Goal: Transaction & Acquisition: Purchase product/service

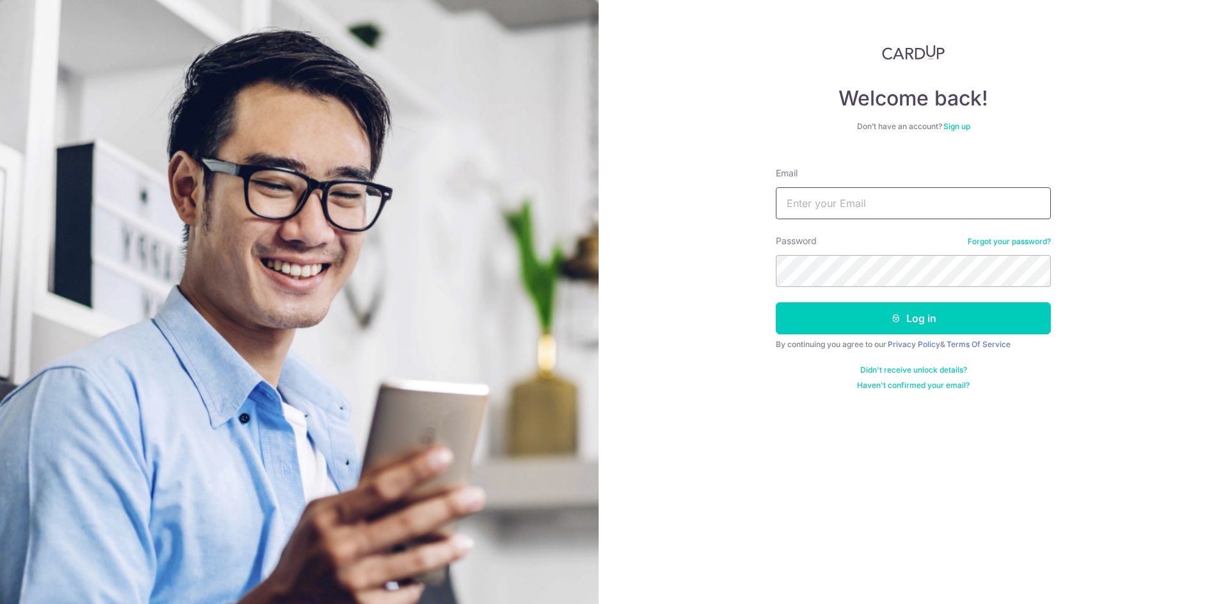
click at [813, 208] on input "Email" at bounding box center [913, 203] width 275 height 32
type input "[EMAIL_ADDRESS][DOMAIN_NAME]"
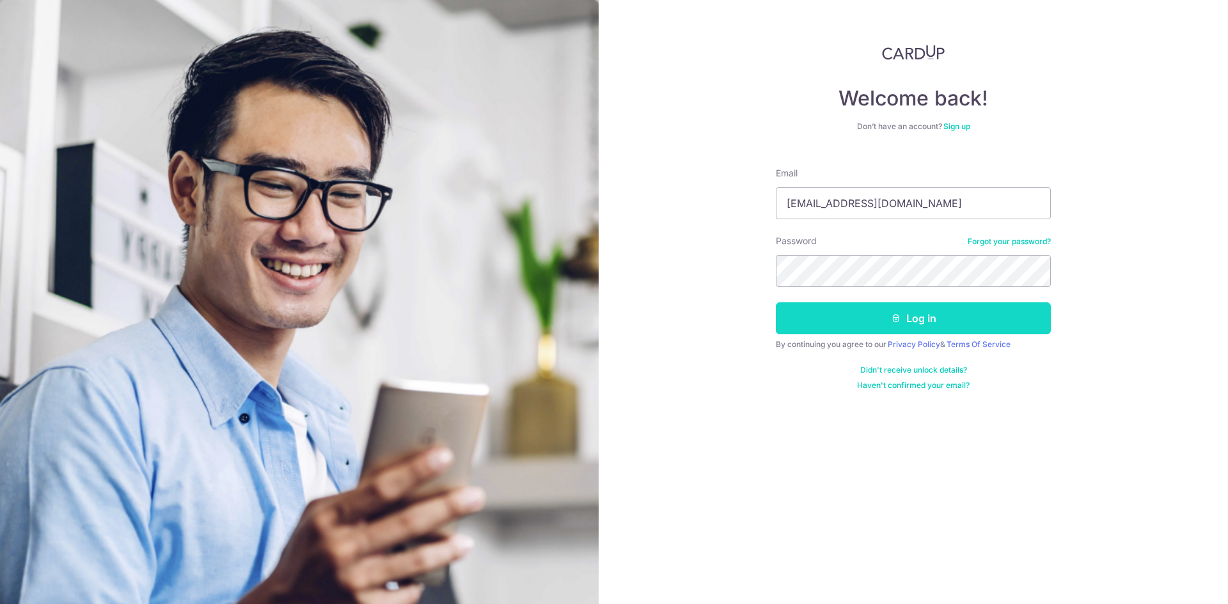
click at [815, 320] on button "Log in" at bounding box center [913, 318] width 275 height 32
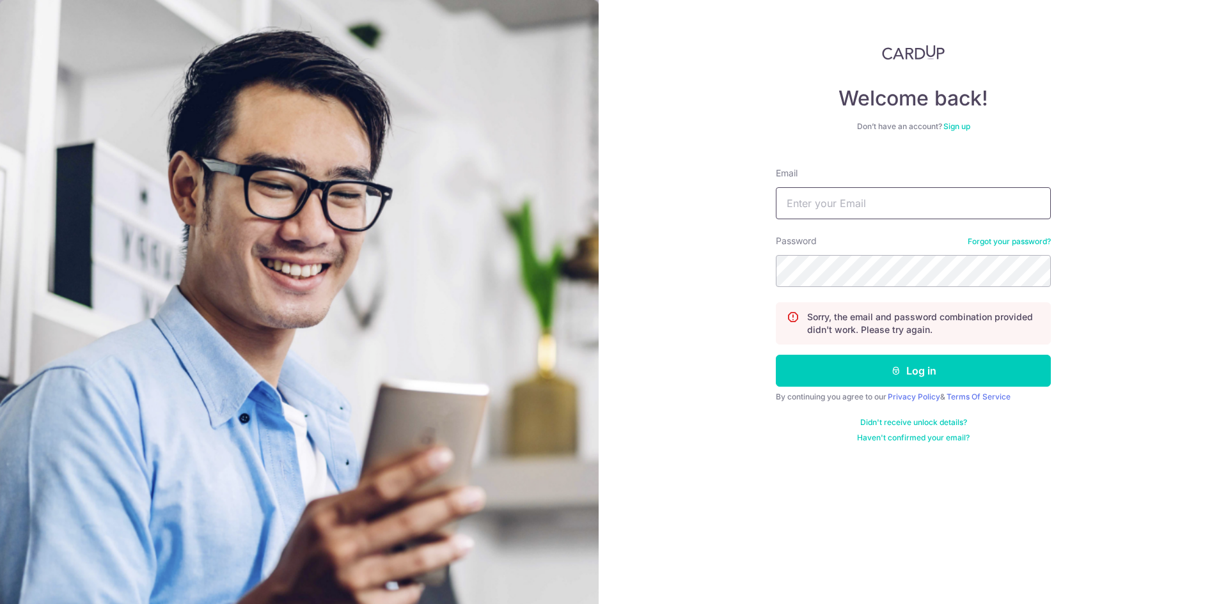
drag, startPoint x: 822, startPoint y: 224, endPoint x: 824, endPoint y: 205, distance: 19.9
click at [822, 224] on form "Email Password Forgot your password? Sorry, the email and password combination …" at bounding box center [913, 300] width 275 height 286
click at [824, 202] on input "Email" at bounding box center [913, 203] width 275 height 32
type input "1"
click at [878, 192] on input "Email" at bounding box center [913, 203] width 275 height 32
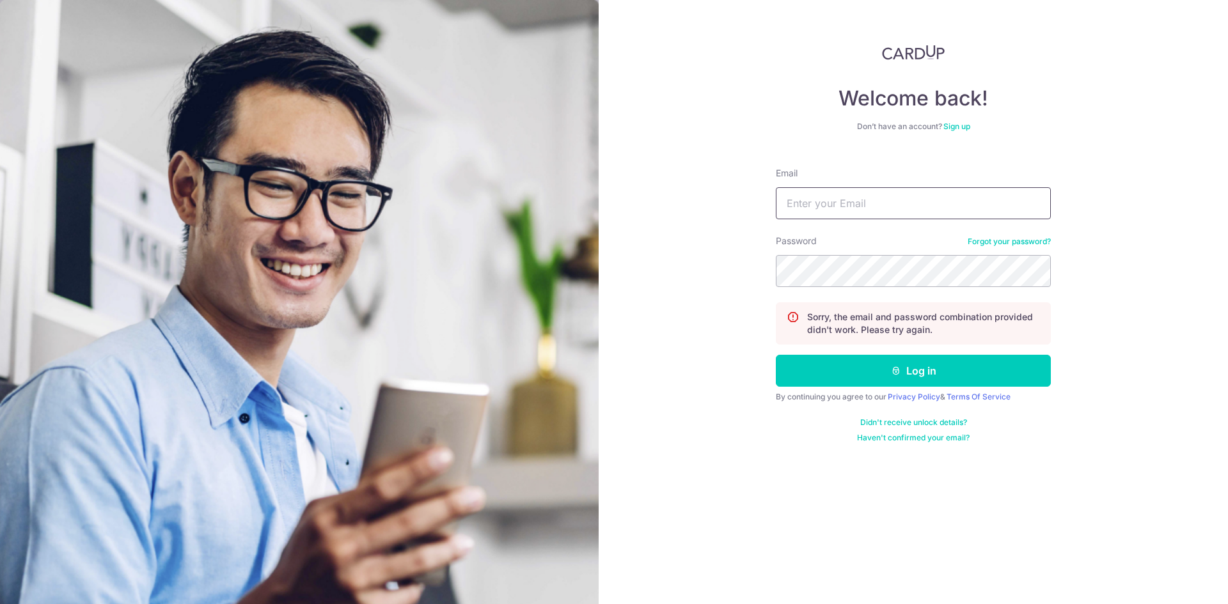
click at [877, 208] on input "Email" at bounding box center [913, 203] width 275 height 32
type input "yong_jeremy@hotmail.com"
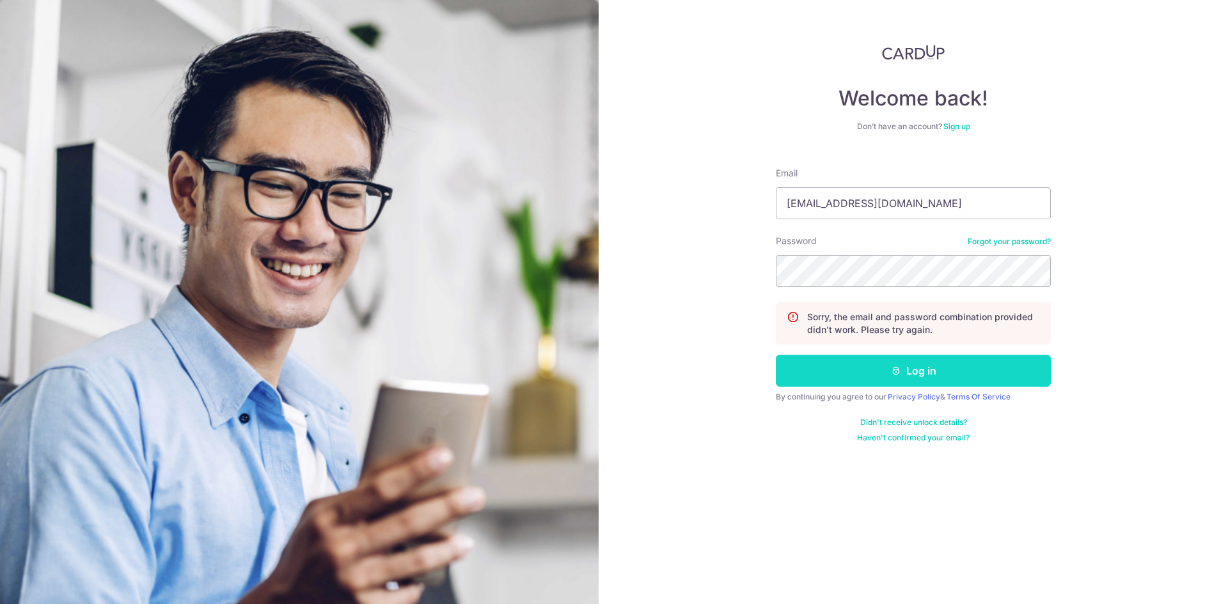
click at [897, 375] on icon "submit" at bounding box center [896, 371] width 10 height 10
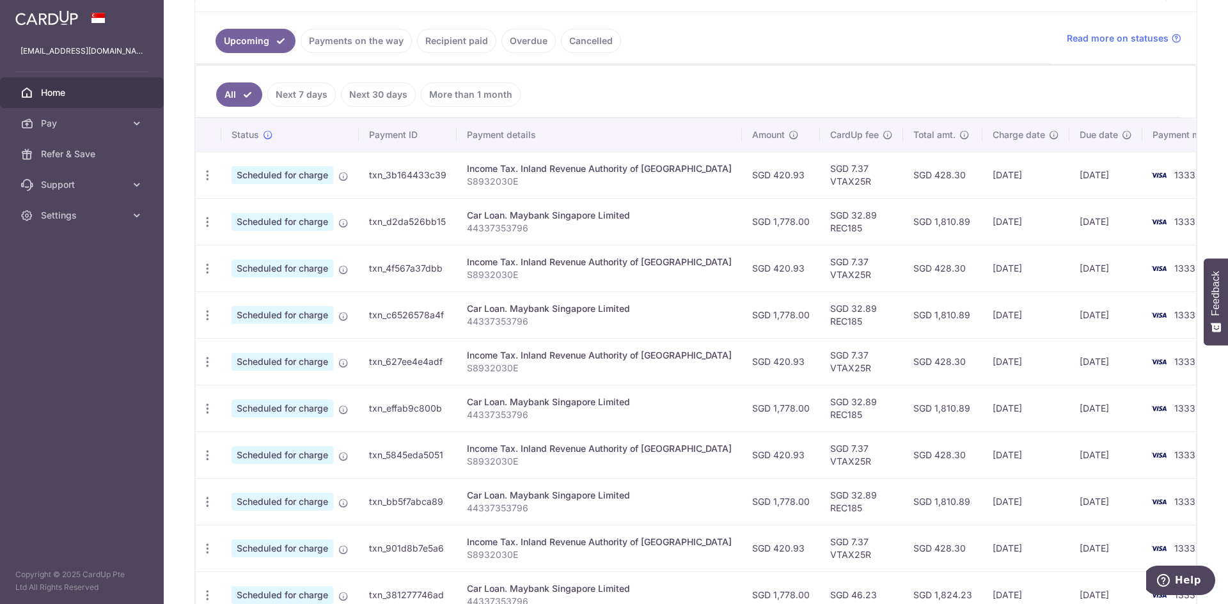
scroll to position [320, 0]
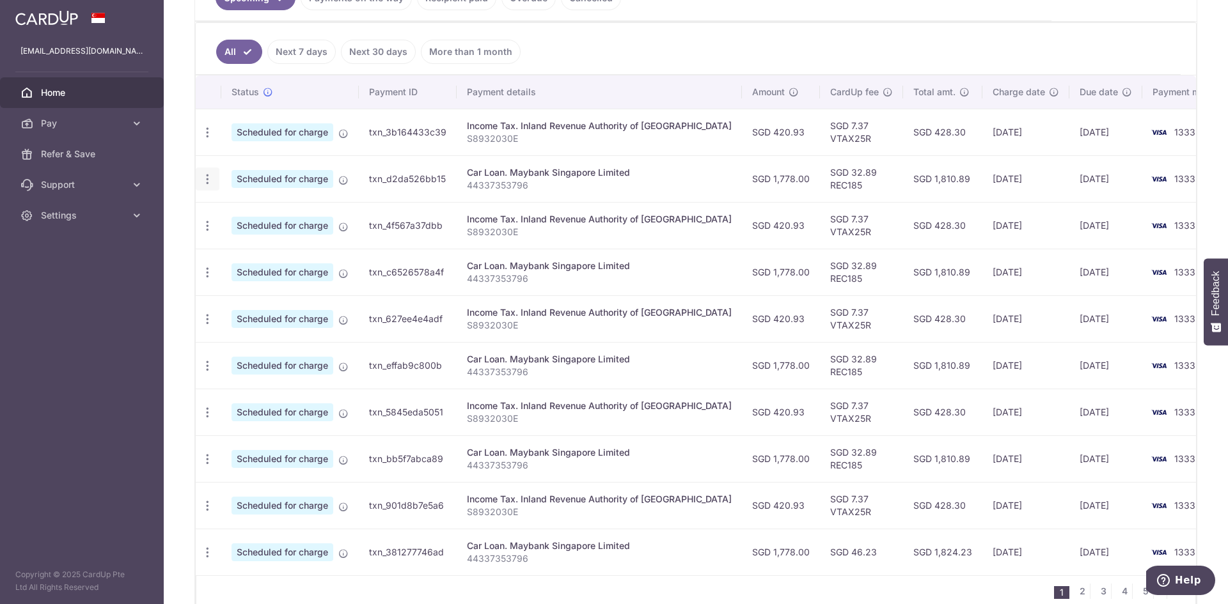
click at [202, 176] on icon "button" at bounding box center [207, 179] width 13 height 13
click at [270, 212] on span "Update payment" at bounding box center [275, 214] width 87 height 15
radio input "true"
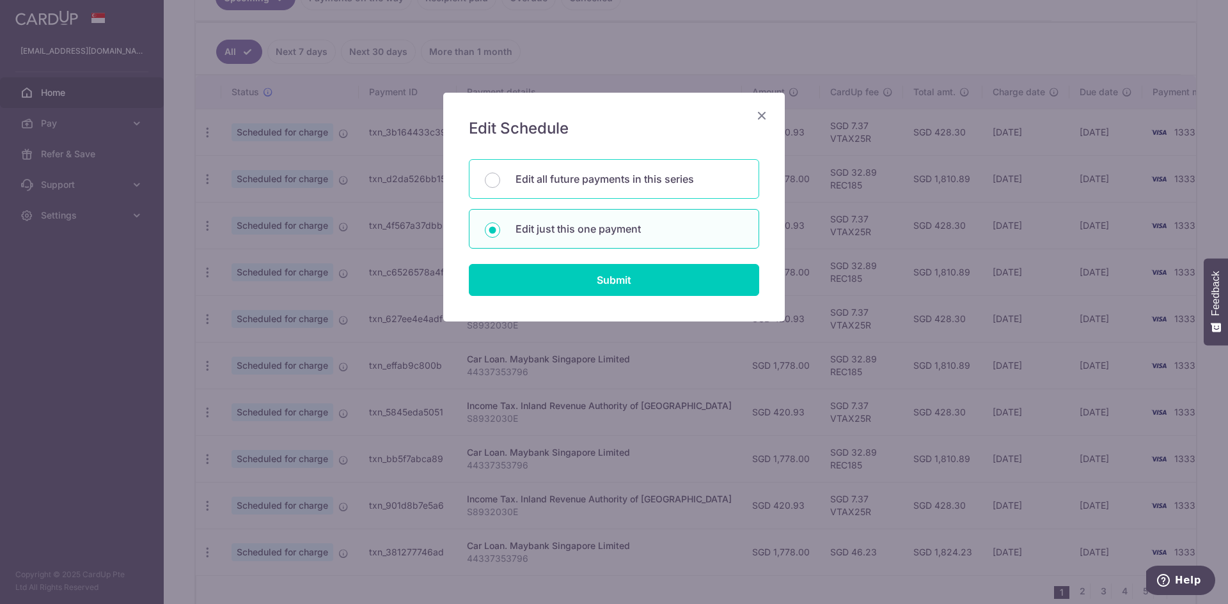
click at [645, 191] on div "Edit all future payments in this series" at bounding box center [614, 179] width 290 height 40
radio input "true"
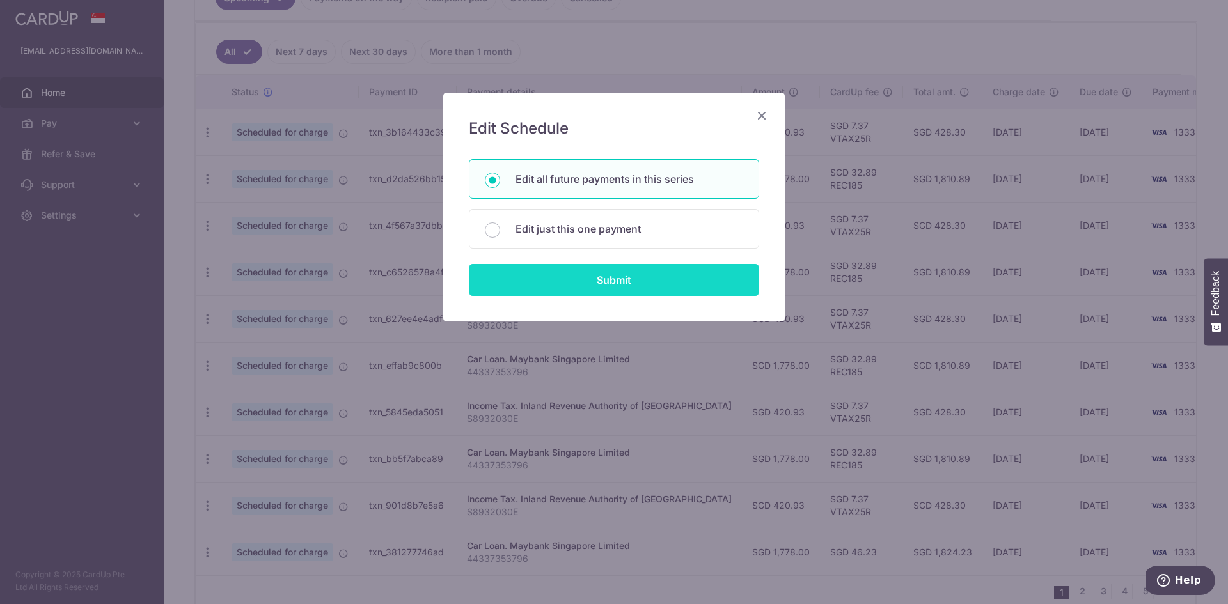
click at [631, 272] on input "Submit" at bounding box center [614, 280] width 290 height 32
radio input "true"
type input "1,778.00"
type input "44337353796"
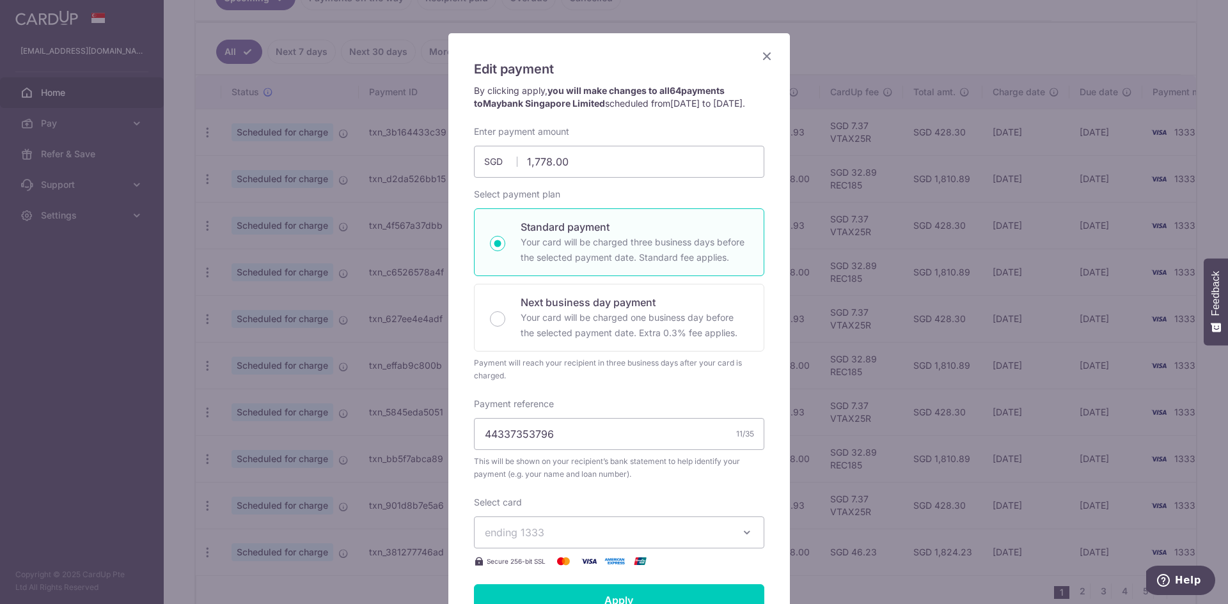
scroll to position [49, 0]
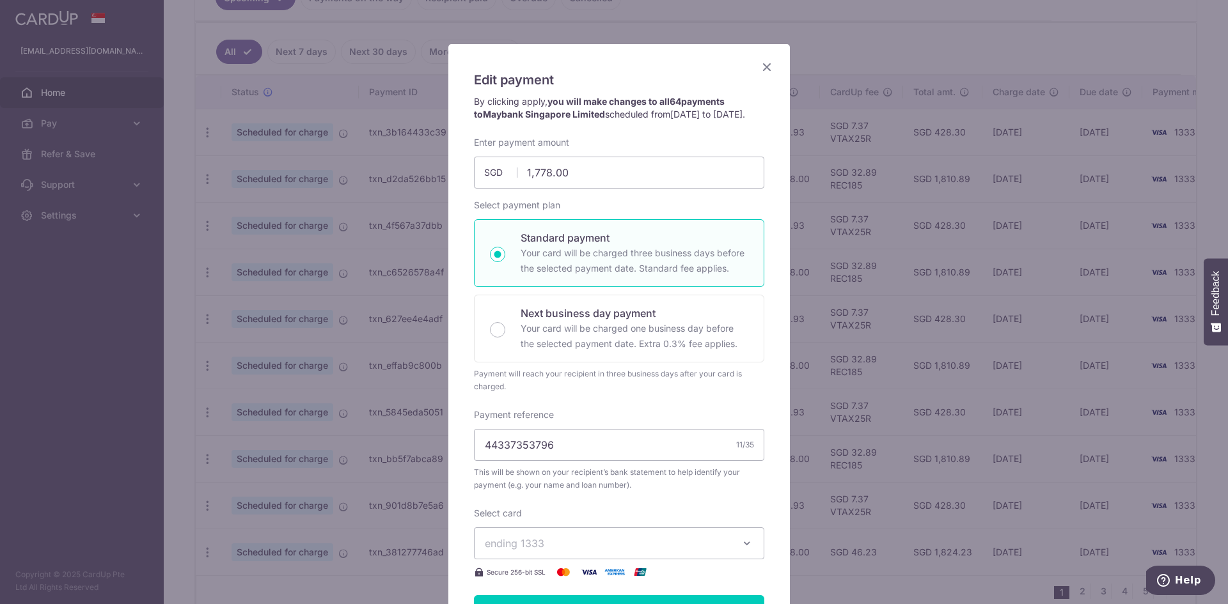
click at [764, 62] on icon "Close" at bounding box center [766, 67] width 15 height 16
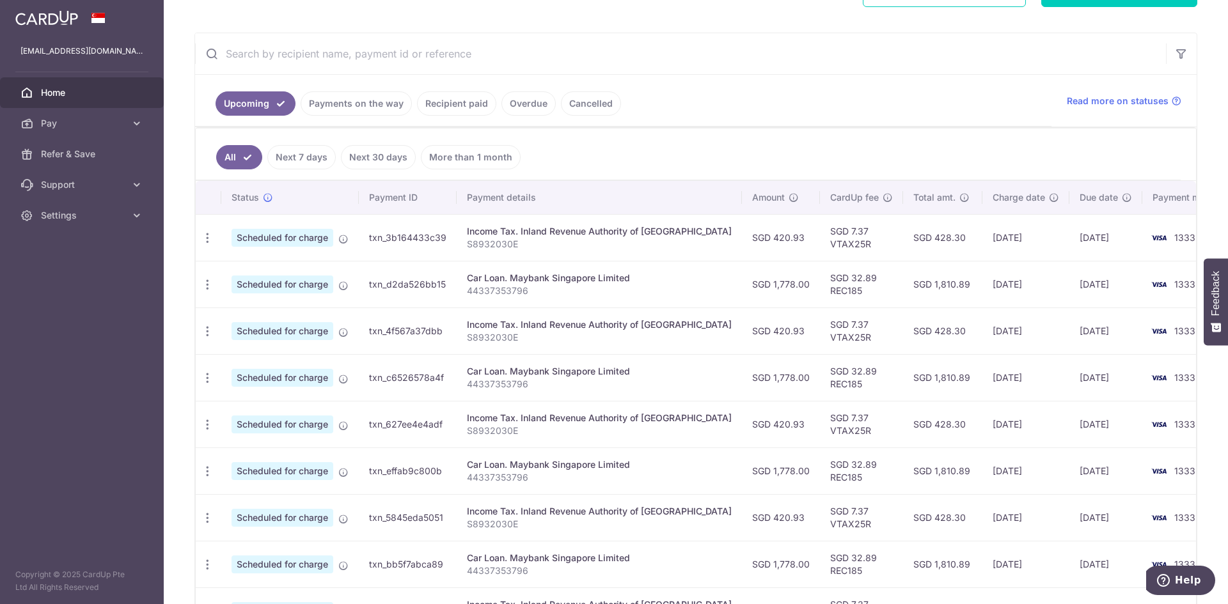
scroll to position [192, 0]
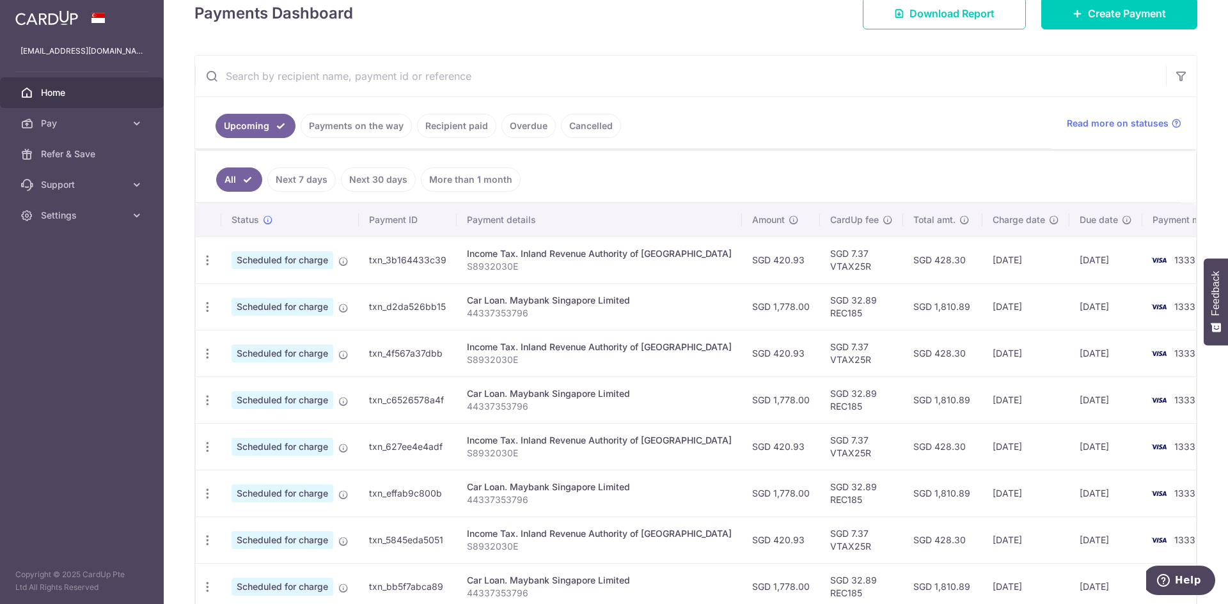
click at [352, 133] on link "Payments on the way" at bounding box center [356, 126] width 111 height 24
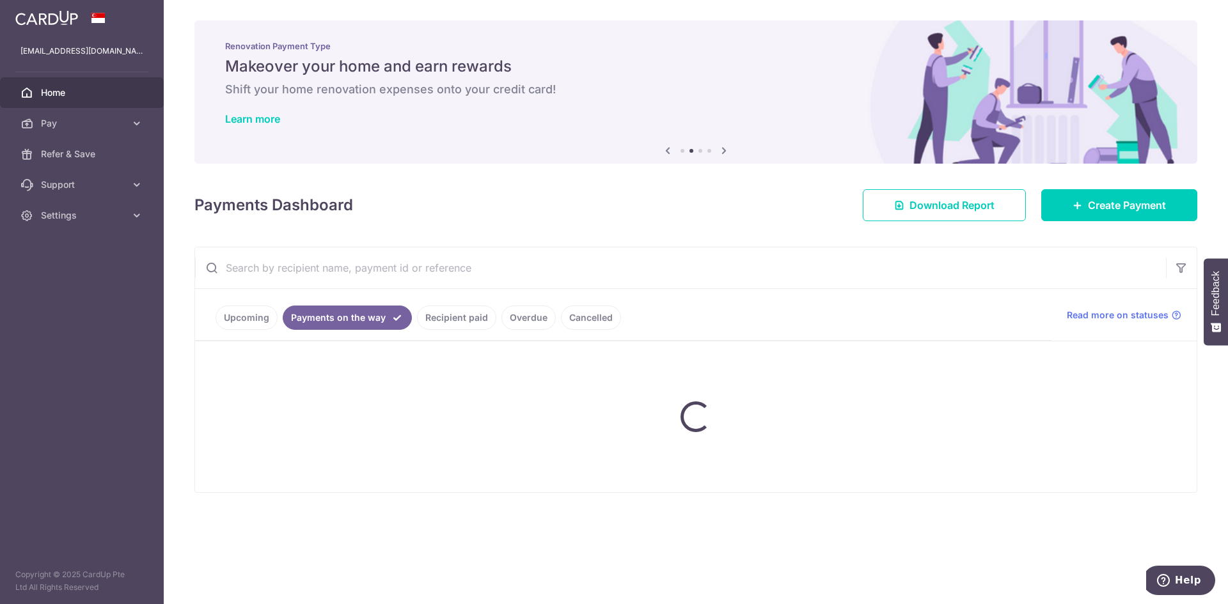
scroll to position [0, 0]
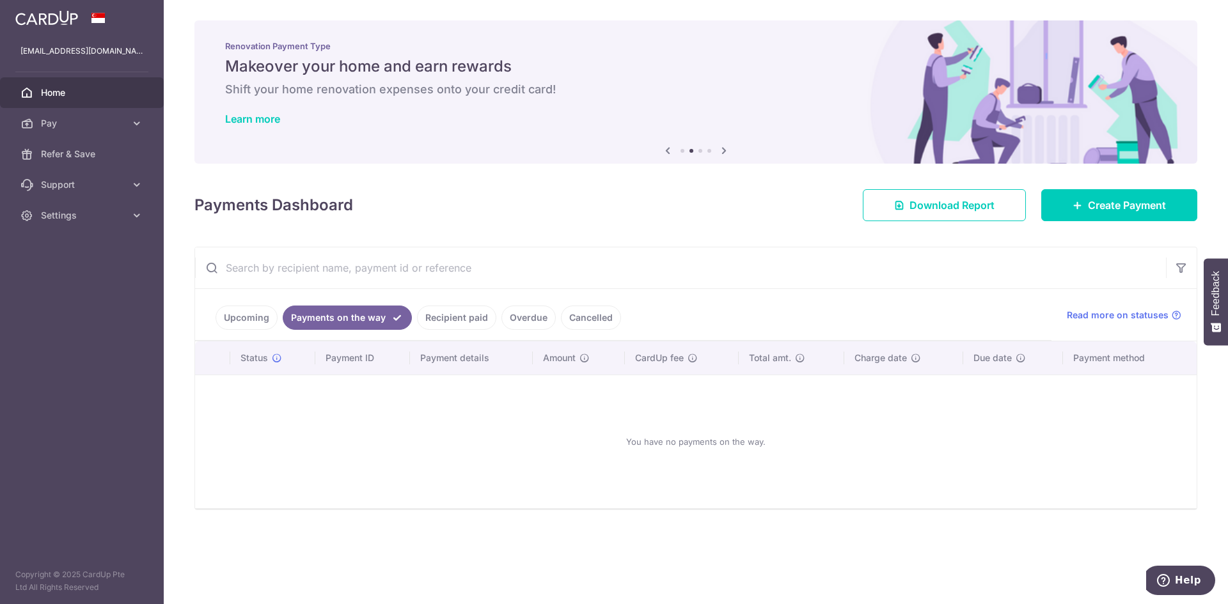
click at [233, 322] on link "Upcoming" at bounding box center [246, 318] width 62 height 24
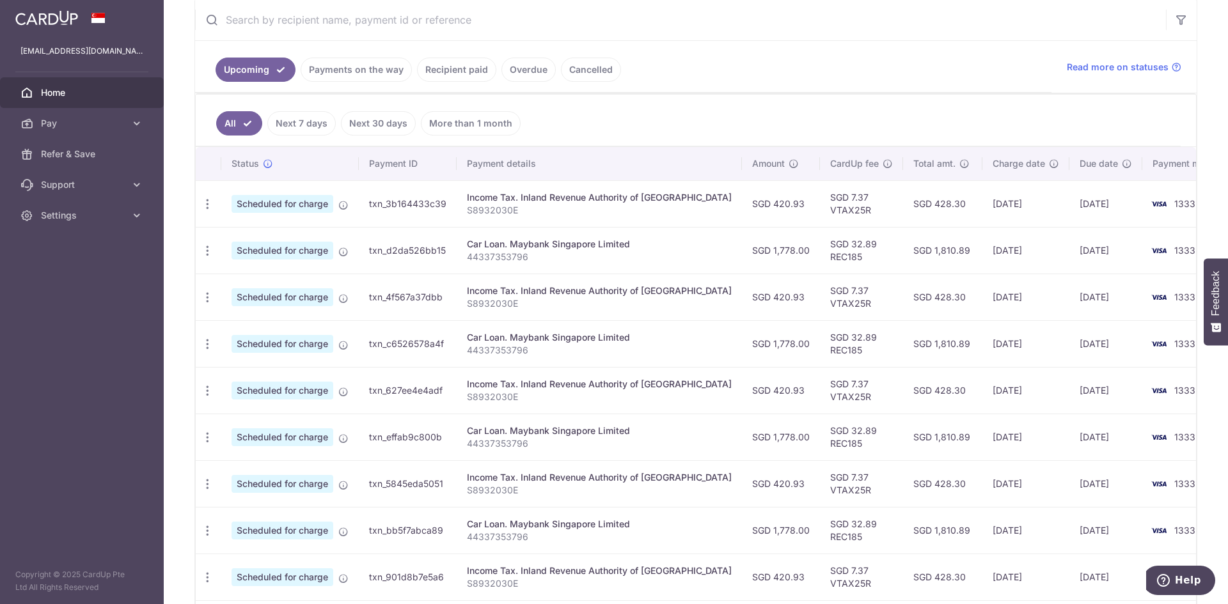
scroll to position [256, 0]
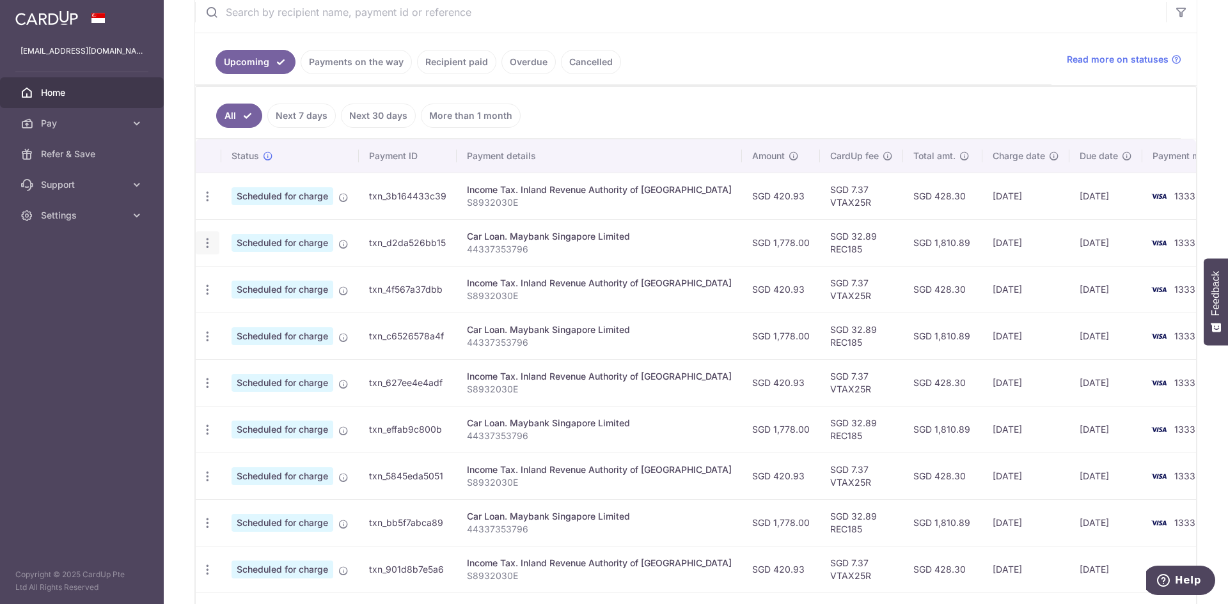
click at [212, 246] on icon "button" at bounding box center [207, 243] width 13 height 13
click at [820, 232] on td "SGD 32.89 REC185" at bounding box center [861, 242] width 83 height 47
drag, startPoint x: 817, startPoint y: 249, endPoint x: 785, endPoint y: 251, distance: 32.7
click at [820, 251] on td "SGD 32.89 REC185" at bounding box center [861, 242] width 83 height 47
copy td "REC185"
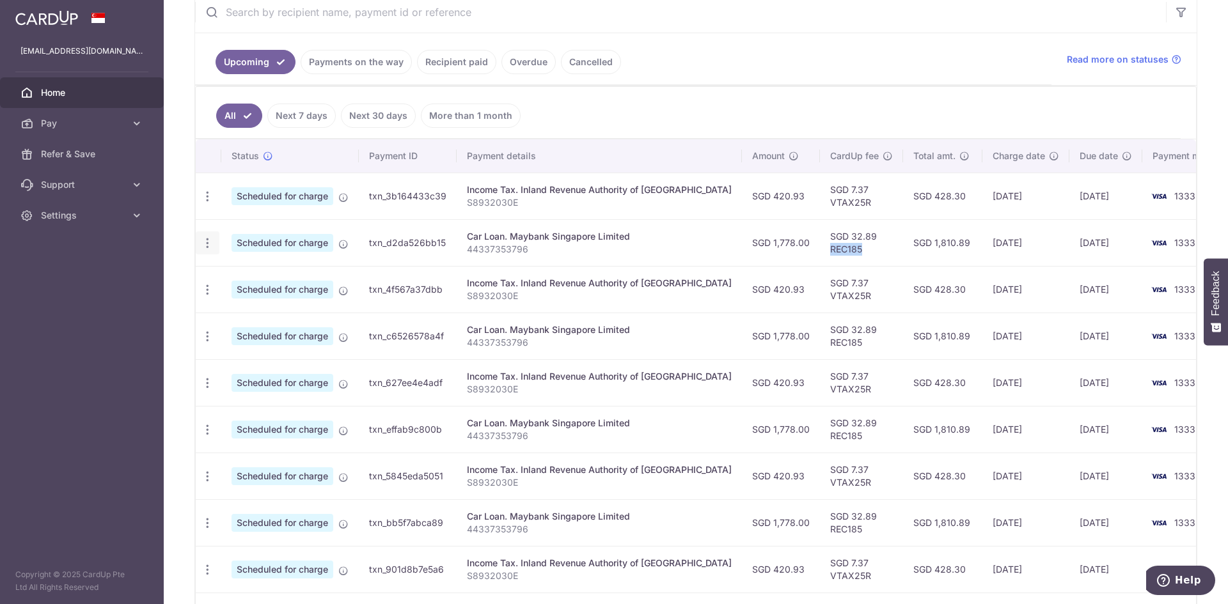
click at [204, 239] on icon "button" at bounding box center [207, 243] width 13 height 13
click at [266, 314] on span "Cancel payment" at bounding box center [276, 309] width 86 height 15
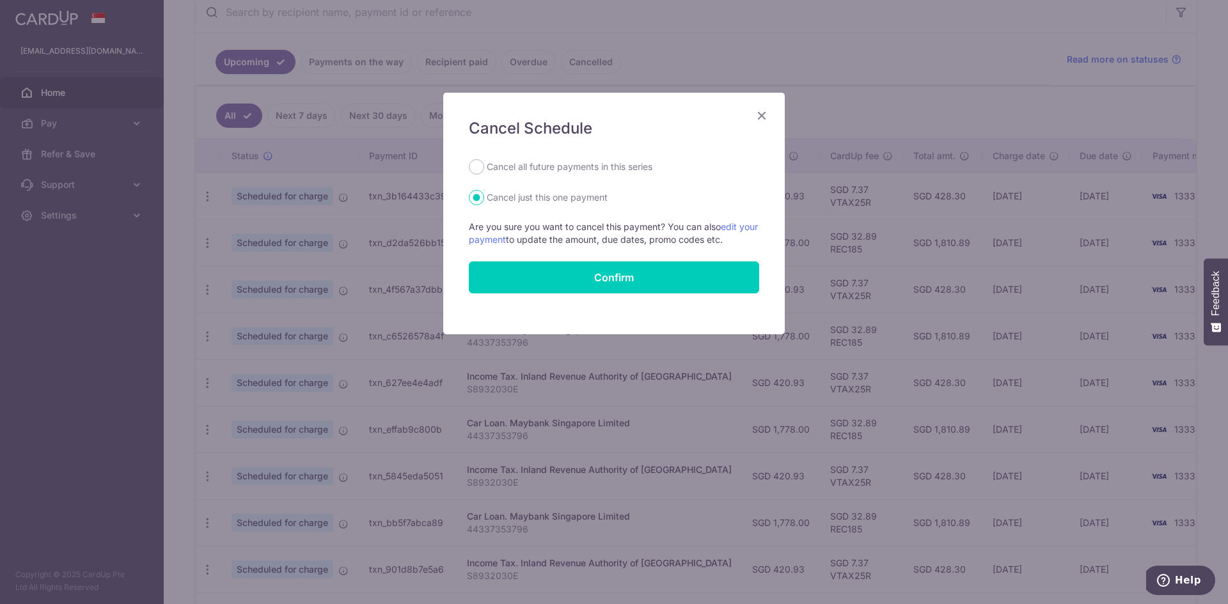
click at [554, 166] on label "Cancel all future payments in this series" at bounding box center [570, 166] width 166 height 15
click at [484, 166] on input "Cancel all future payments in this series" at bounding box center [476, 166] width 15 height 15
radio input "true"
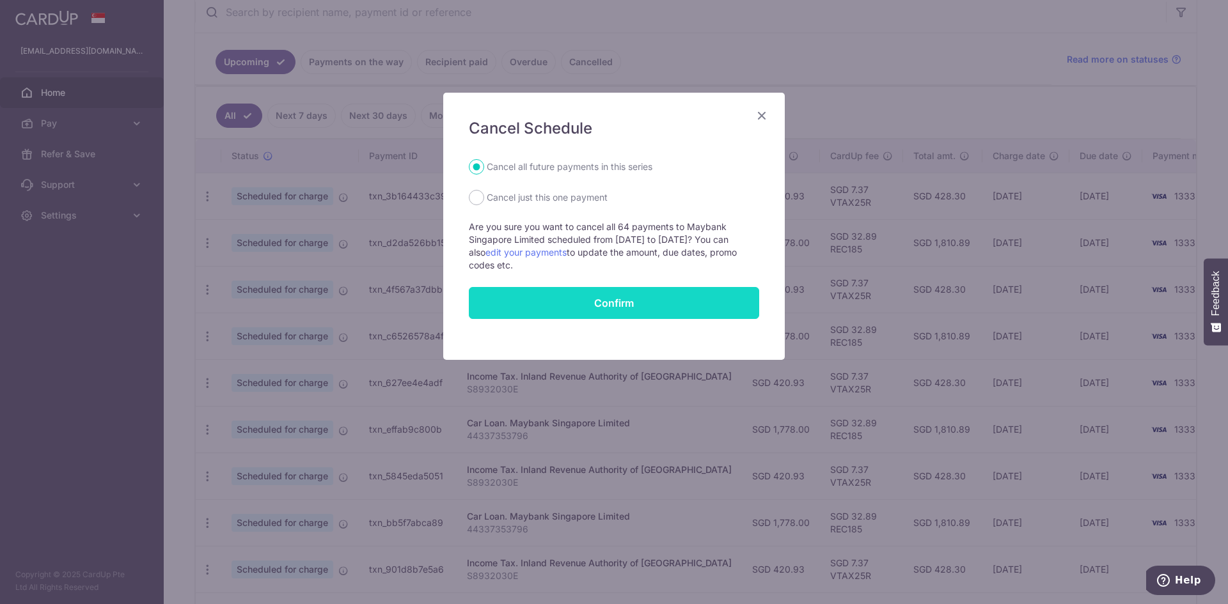
click at [636, 297] on button "Confirm" at bounding box center [614, 303] width 290 height 32
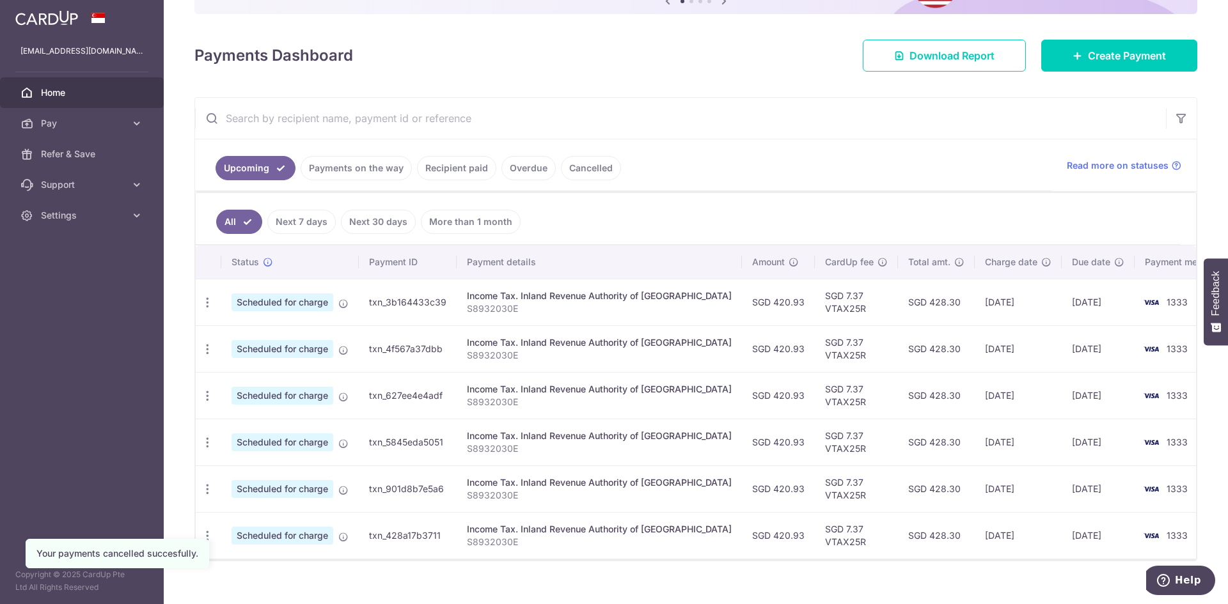
scroll to position [167, 0]
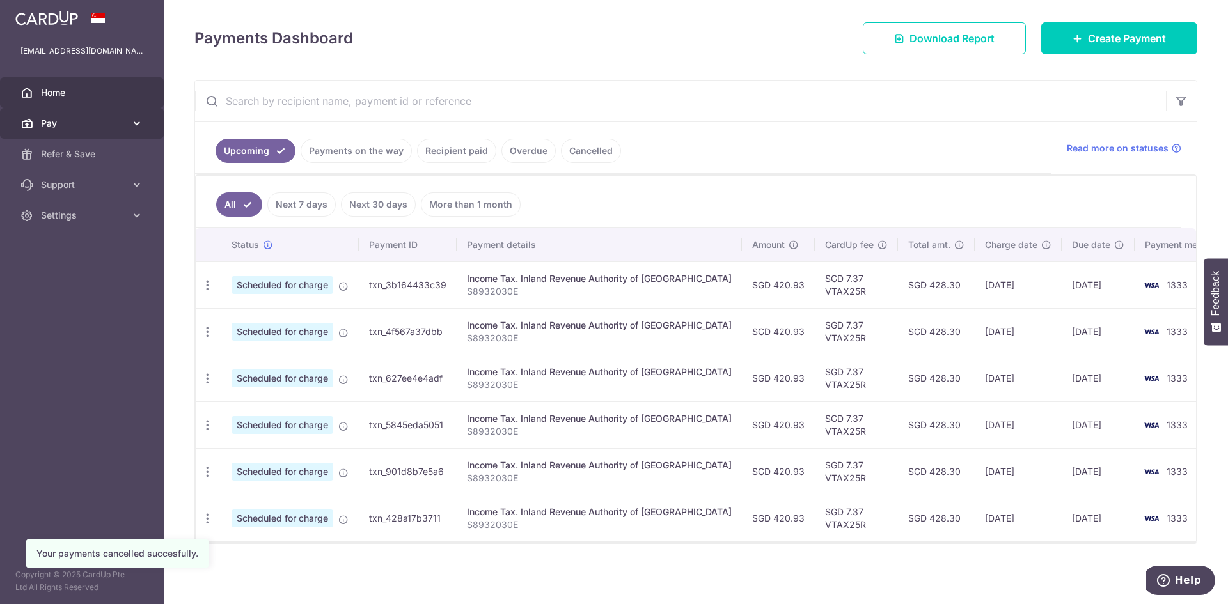
click at [80, 109] on link "Pay" at bounding box center [82, 123] width 164 height 31
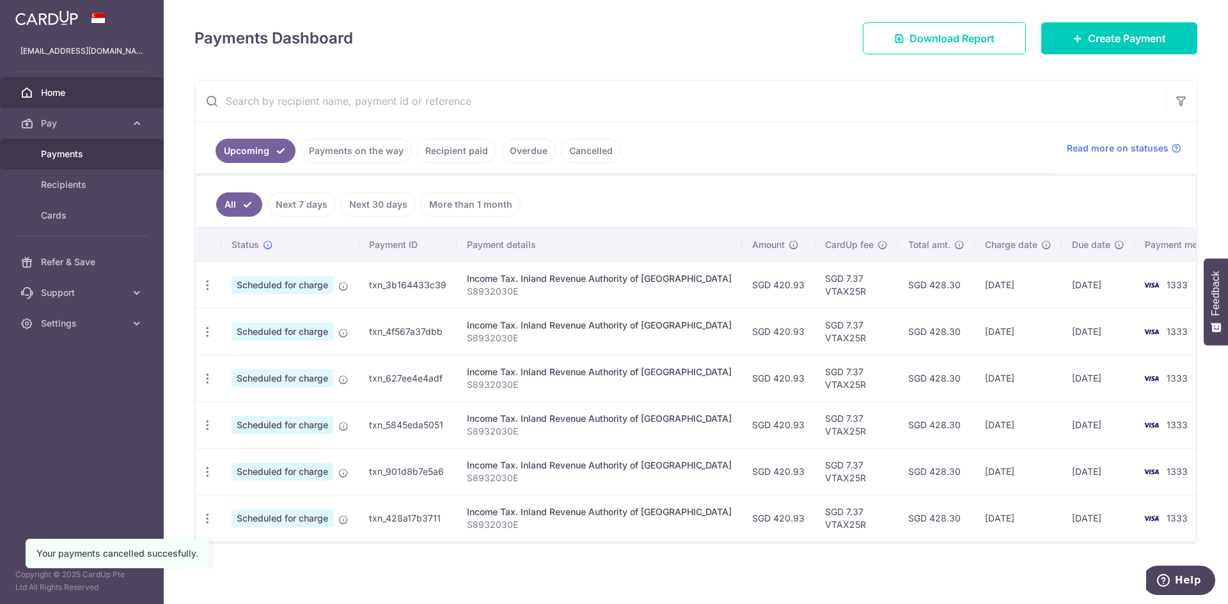
click at [98, 162] on link "Payments" at bounding box center [82, 154] width 164 height 31
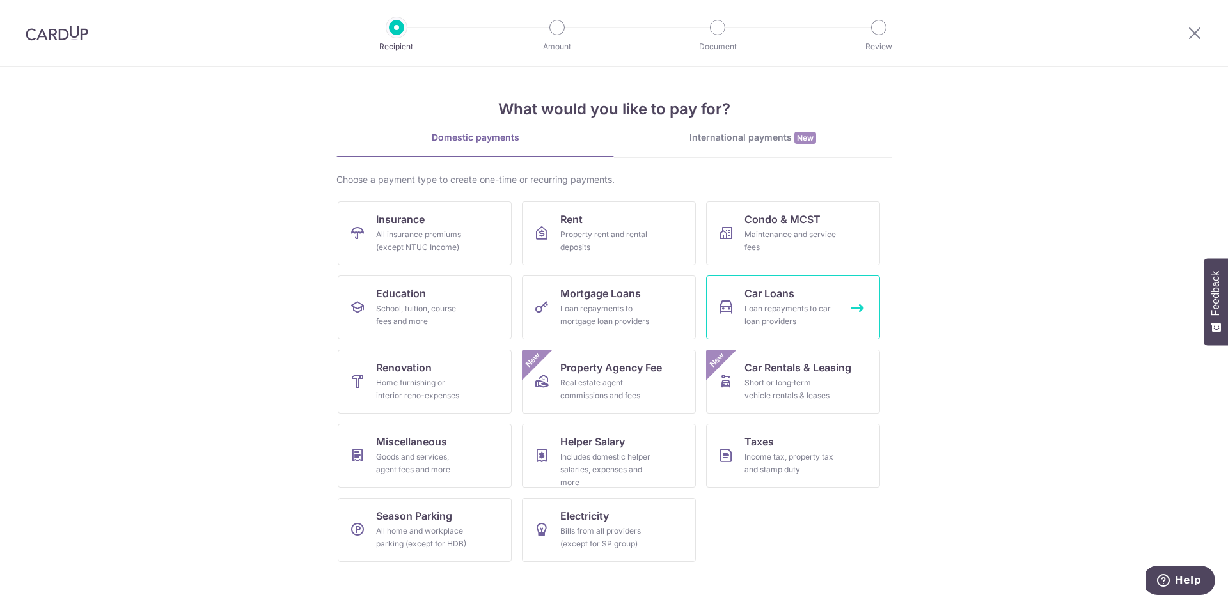
click at [798, 295] on link "Car Loans Loan repayments to car loan providers" at bounding box center [793, 308] width 174 height 64
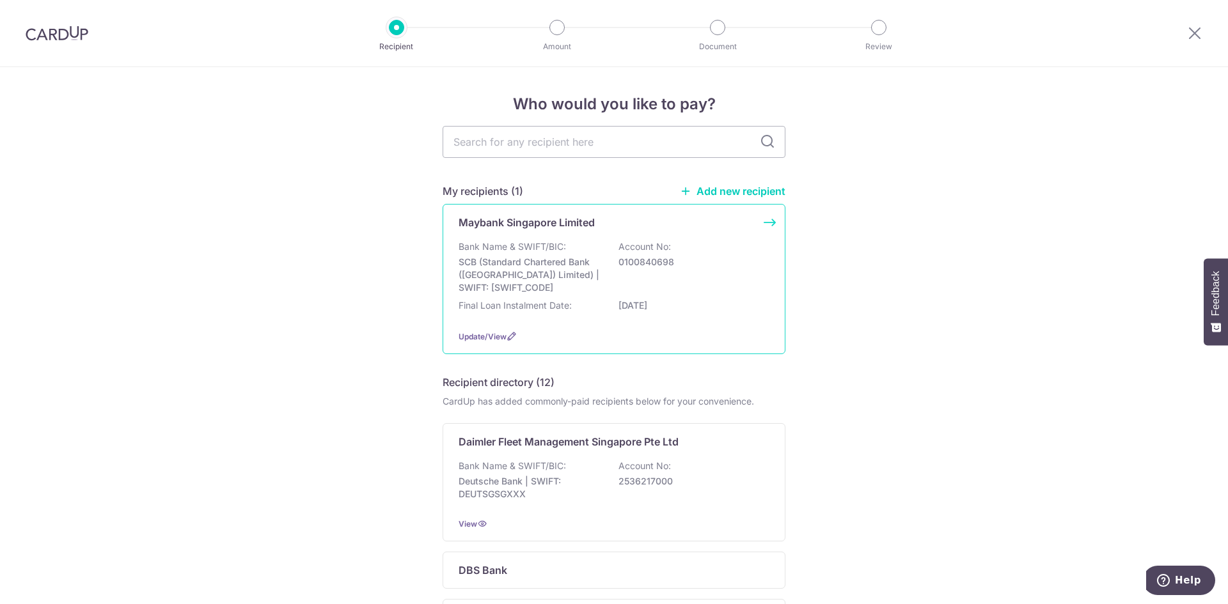
click at [744, 248] on div "Bank Name & SWIFT/BIC: SCB (Standard Chartered Bank (Singapore) Limited) | SWIF…" at bounding box center [613, 267] width 311 height 54
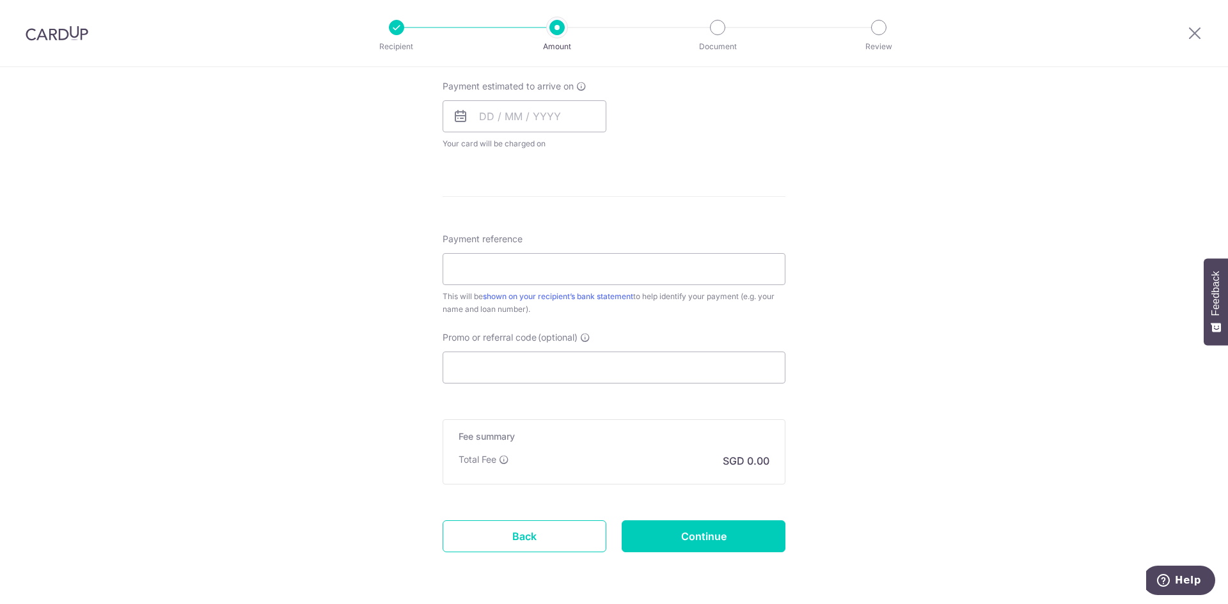
scroll to position [620, 0]
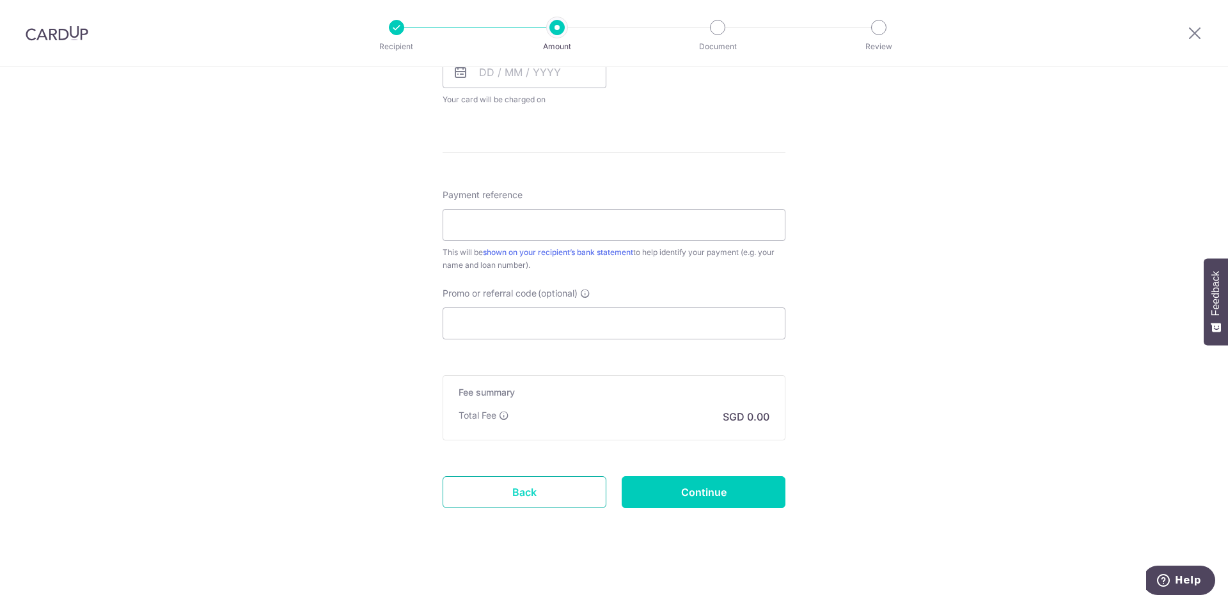
click at [498, 499] on link "Back" at bounding box center [525, 492] width 164 height 32
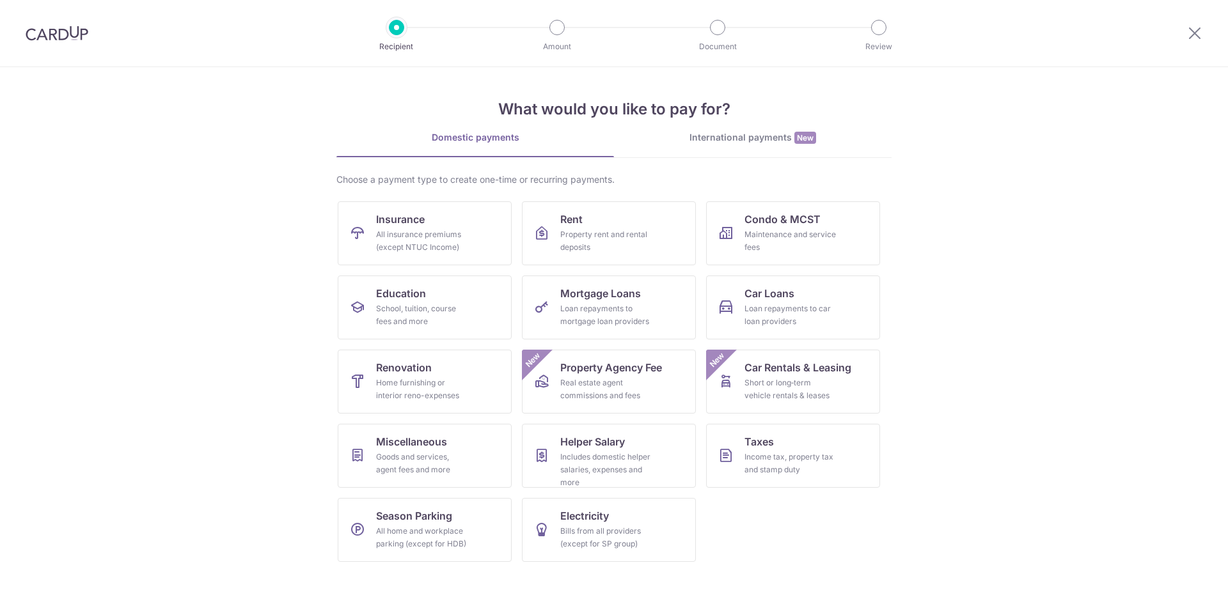
click at [785, 341] on ul "Insurance All insurance premiums (except NTUC Income) Rent Property rent and re…" at bounding box center [614, 386] width 552 height 371
click at [785, 318] on div "Loan repayments to car loan providers" at bounding box center [790, 315] width 92 height 26
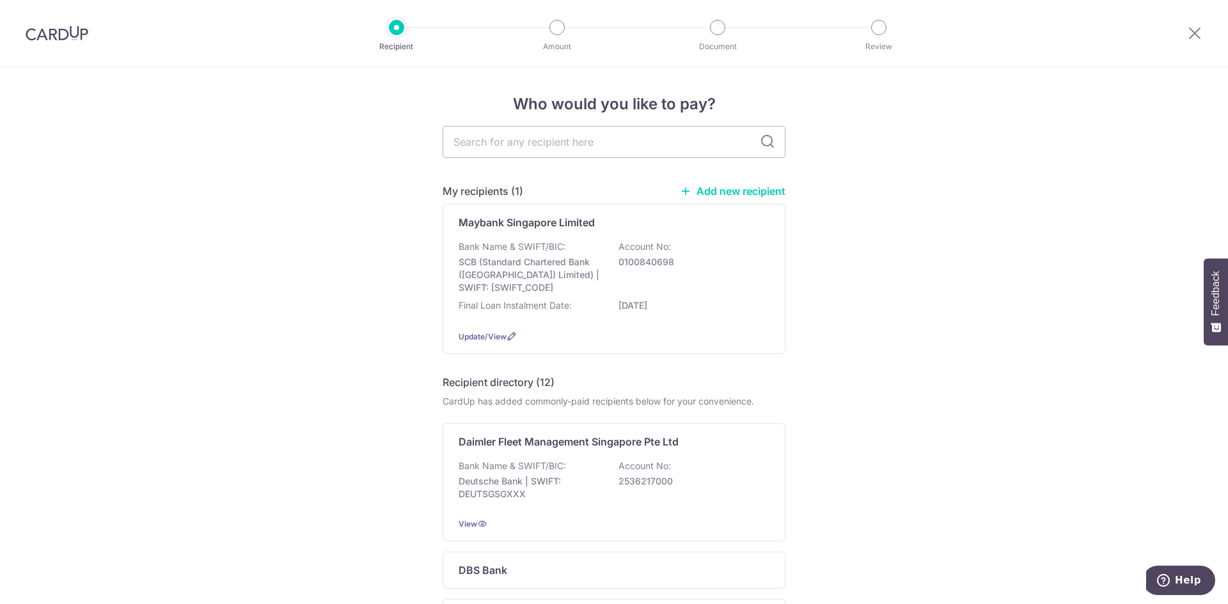
click at [756, 185] on link "Add new recipient" at bounding box center [733, 191] width 106 height 13
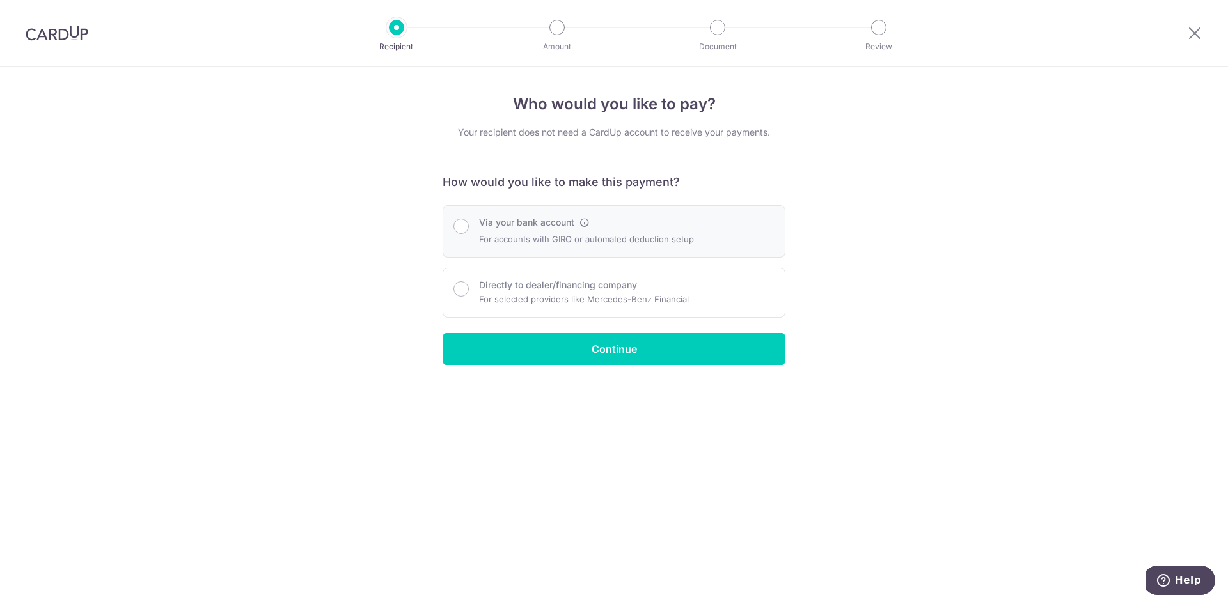
click at [470, 233] on div "Via your bank account For accounts with GIRO or automated deduction setup" at bounding box center [613, 231] width 321 height 31
radio input "true"
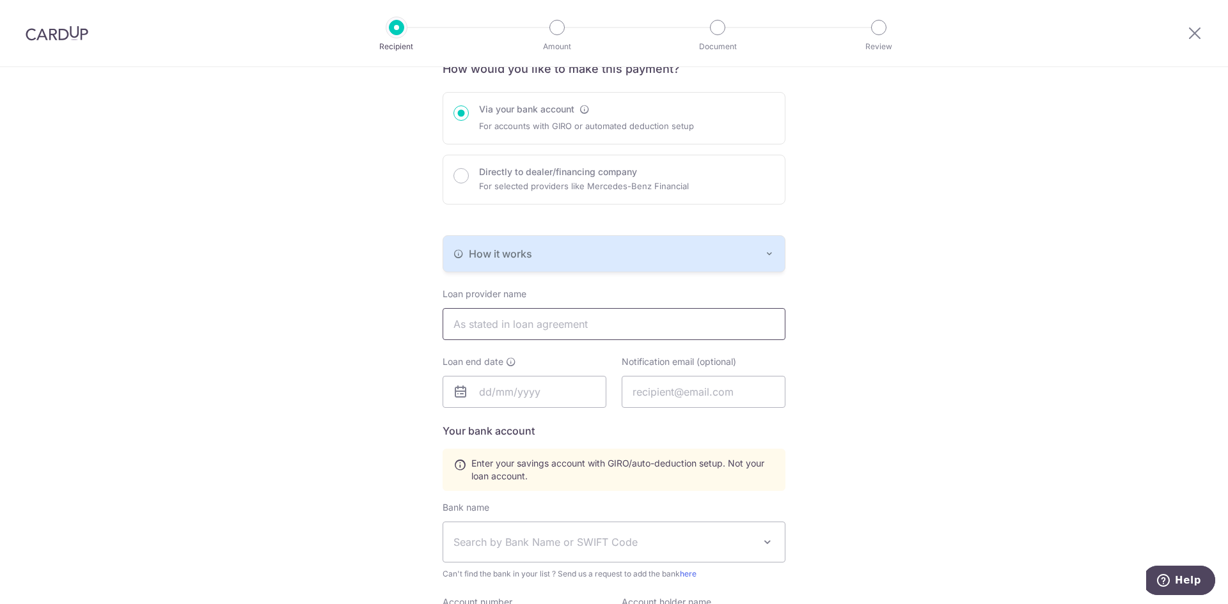
scroll to position [128, 0]
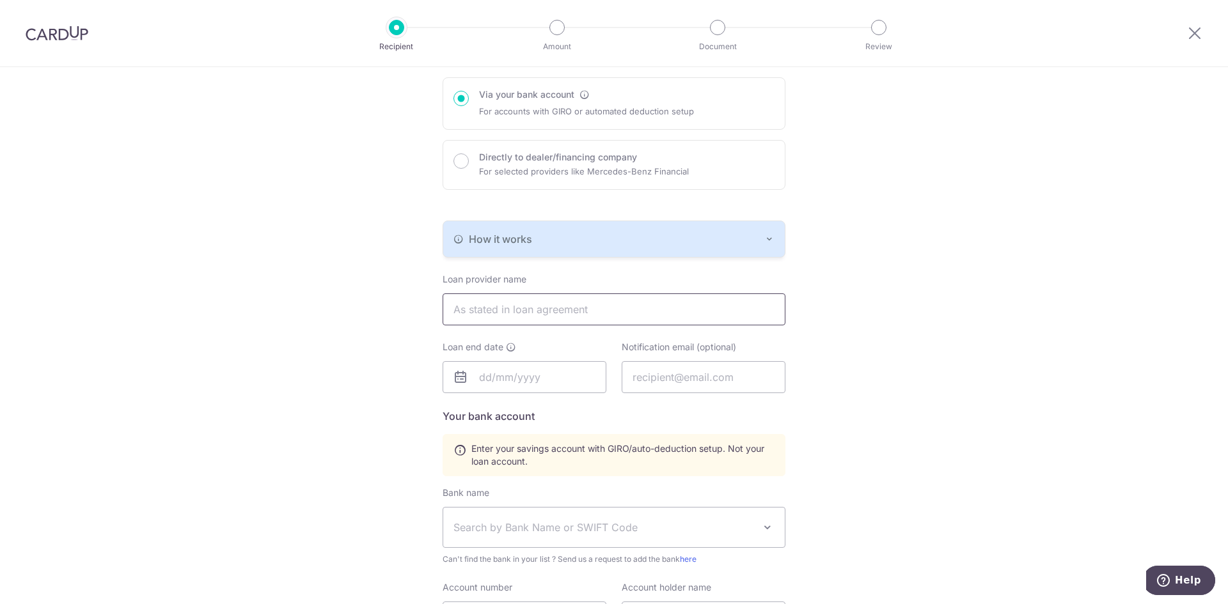
click at [590, 318] on input "text" at bounding box center [614, 310] width 343 height 32
click at [263, 399] on div "Who would you like to pay? Your recipient does not need a CardUp account to rec…" at bounding box center [614, 384] width 1228 height 890
click at [465, 320] on input "text" at bounding box center [614, 310] width 343 height 32
type input "May"
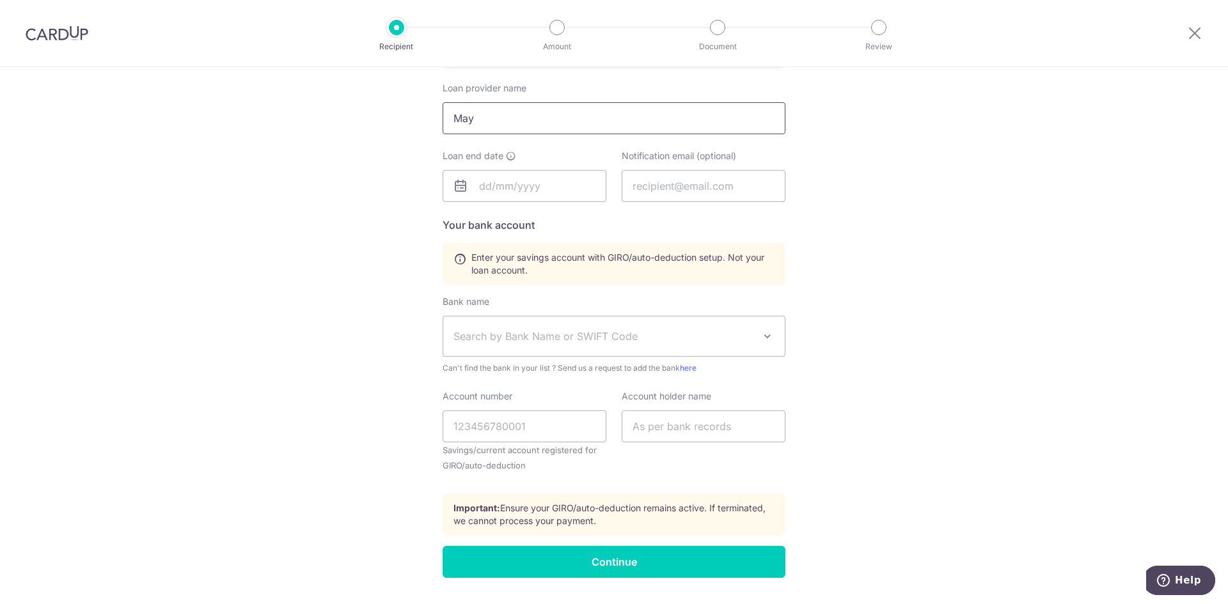
scroll to position [320, 0]
click at [680, 343] on span "Search by Bank Name or SWIFT Code" at bounding box center [613, 336] width 341 height 40
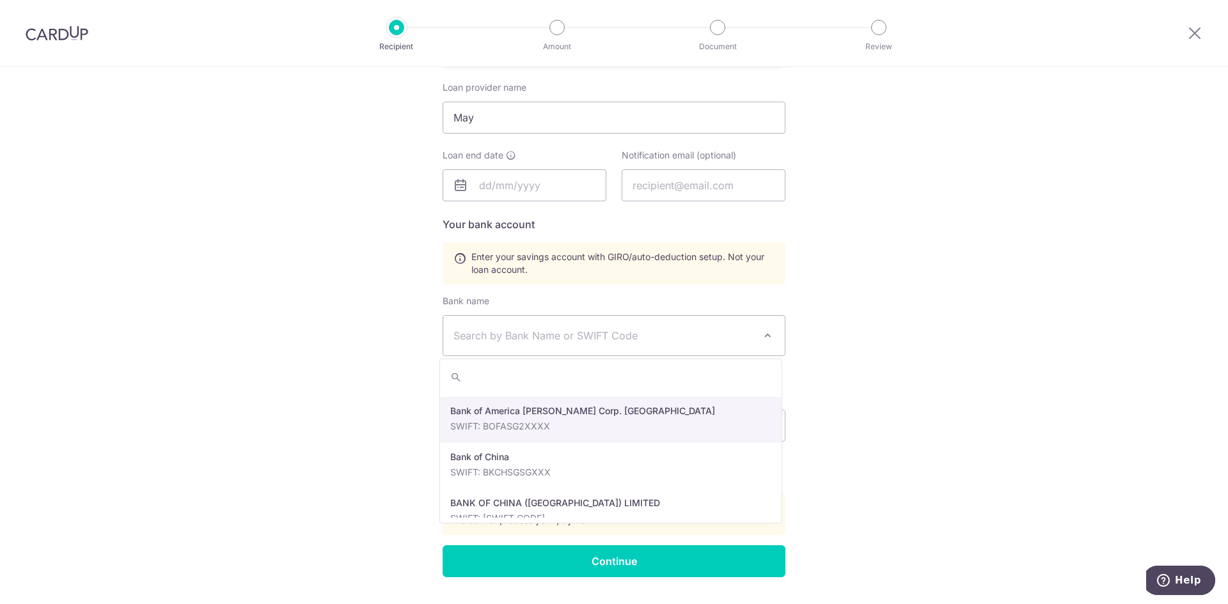
scroll to position [192, 0]
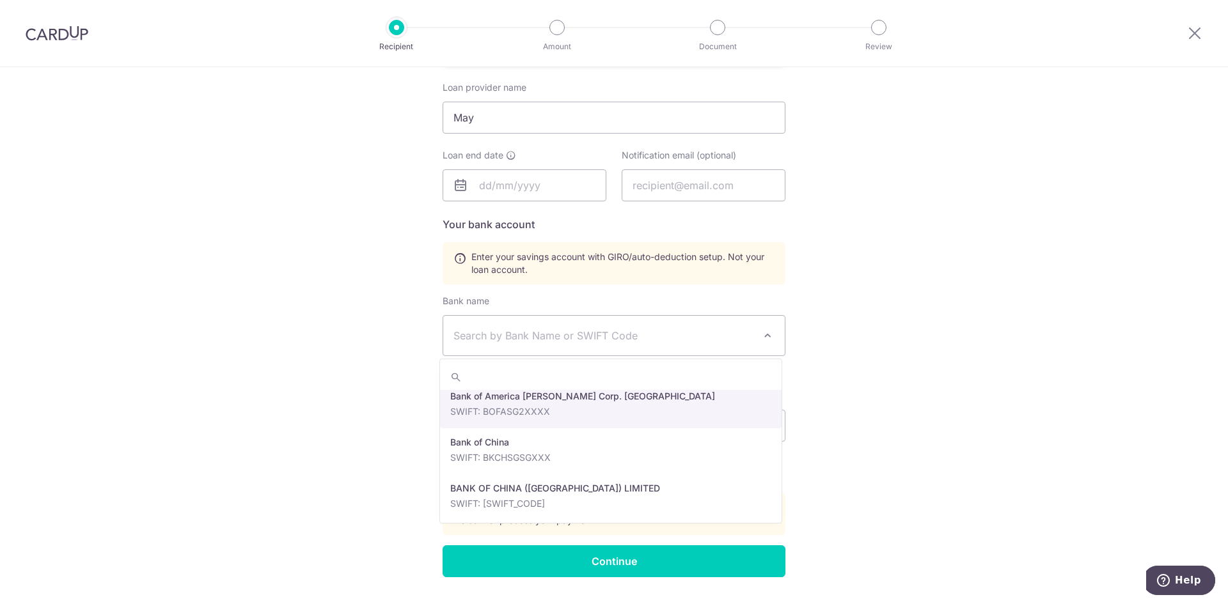
click at [877, 368] on div "Who would you like to pay? Your recipient does not need a CardUp account to rec…" at bounding box center [614, 192] width 1228 height 890
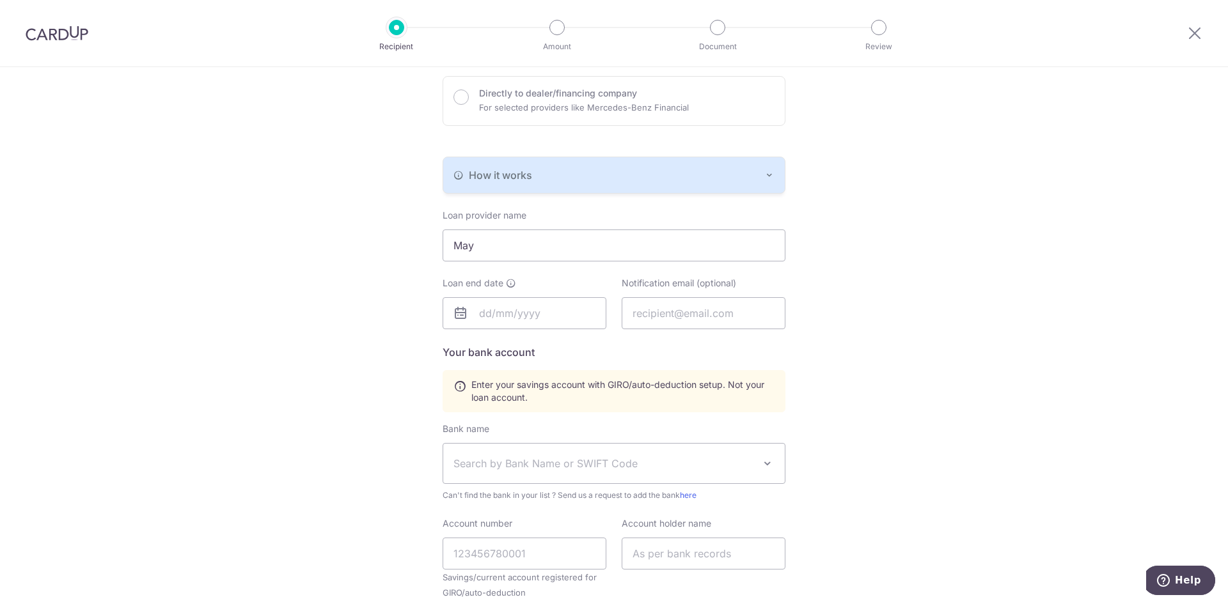
click at [702, 184] on button "How it works" at bounding box center [613, 175] width 341 height 36
